Goal: Navigation & Orientation: Find specific page/section

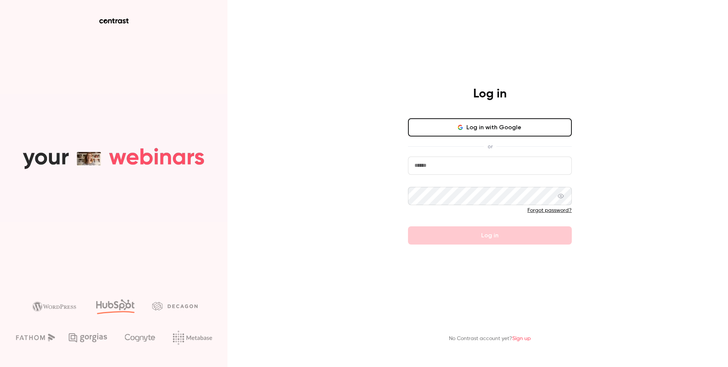
click at [480, 127] on button "Log in with Google" at bounding box center [490, 127] width 164 height 18
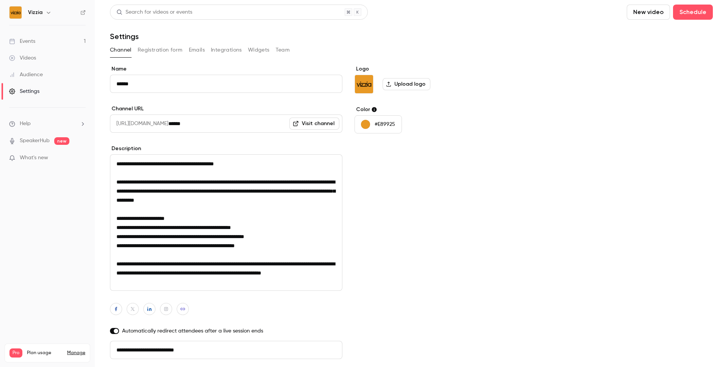
click at [44, 140] on link "SpeakerHub" at bounding box center [35, 141] width 30 height 8
click at [45, 159] on span "What's new" at bounding box center [34, 158] width 28 height 8
click at [27, 41] on div at bounding box center [364, 183] width 728 height 367
click at [31, 41] on div "Events" at bounding box center [22, 42] width 26 height 8
